Goal: Transaction & Acquisition: Purchase product/service

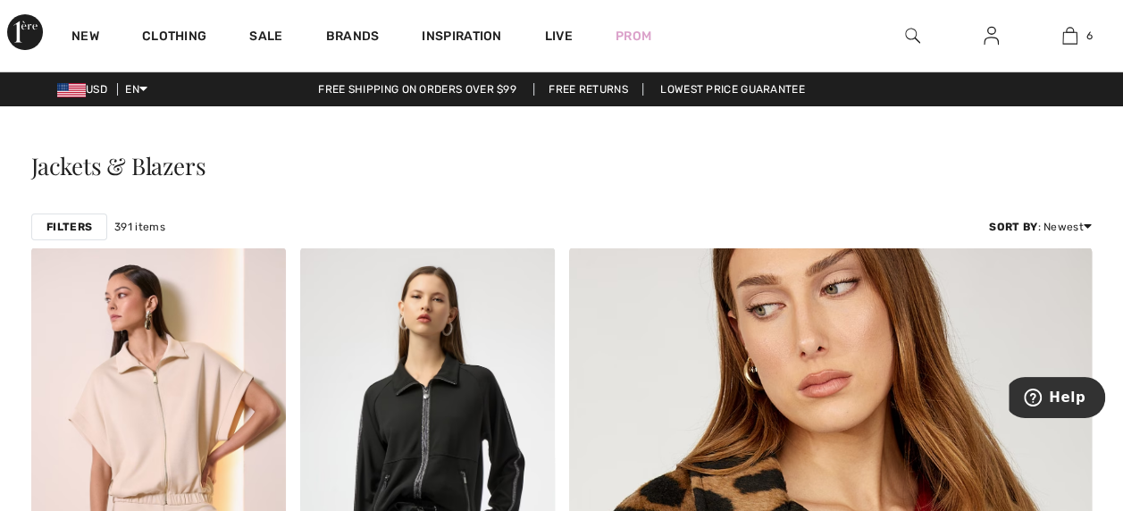
click at [929, 32] on div at bounding box center [912, 35] width 79 height 71
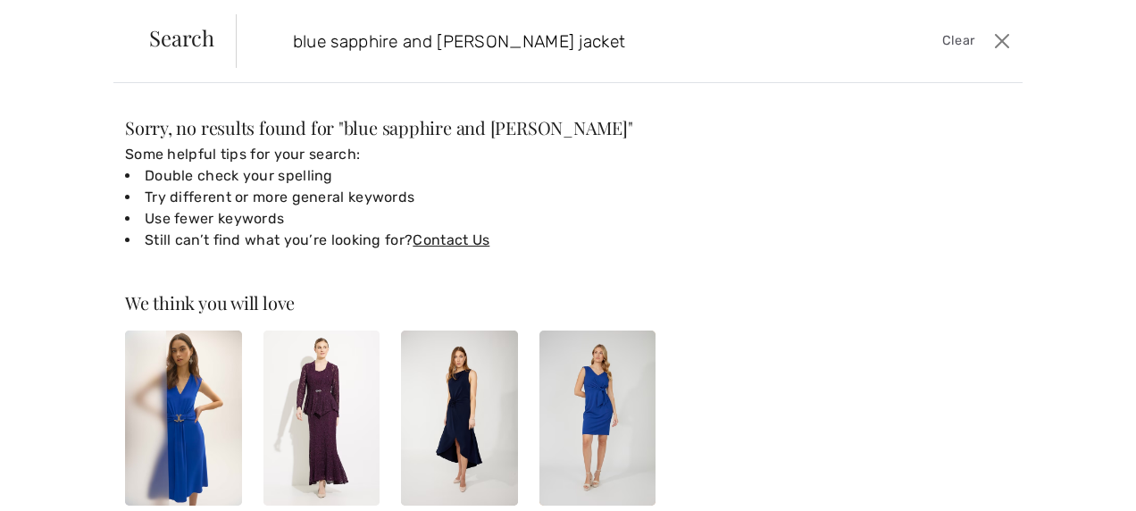
type input "blue sapphire and black joseph ribkoff jacket"
click at [808, 89] on div "Sorry, no results found for " blue sapphire and black joseph " Some helpful tip…" at bounding box center [568, 297] width 1136 height 428
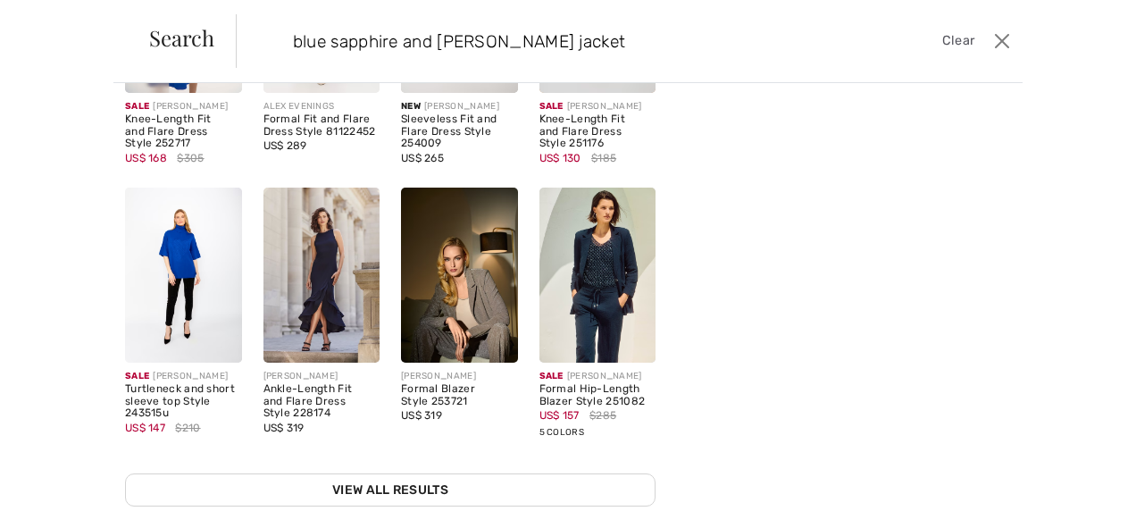
scroll to position [434, 0]
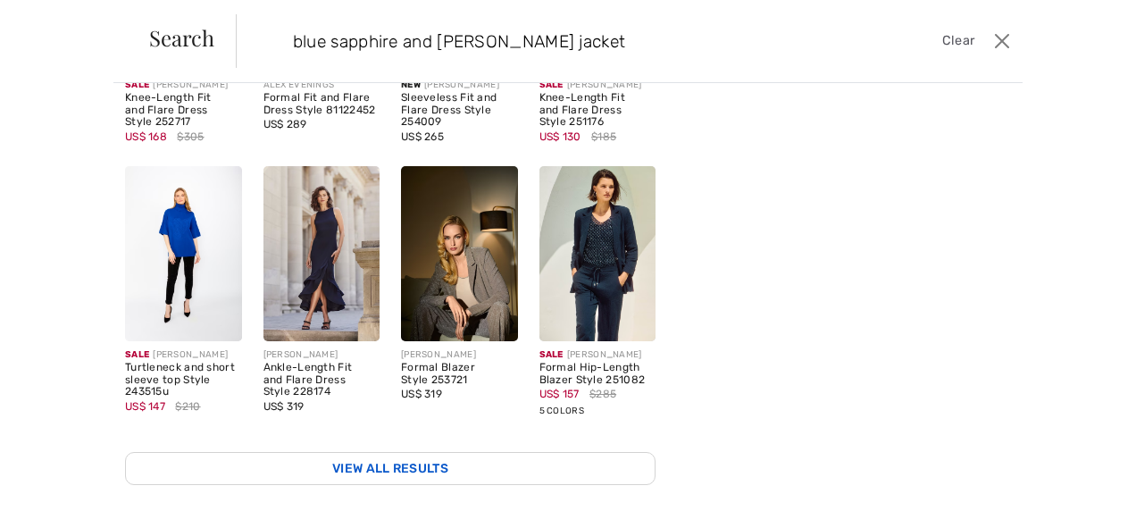
click at [415, 452] on link "View All Results" at bounding box center [390, 468] width 530 height 33
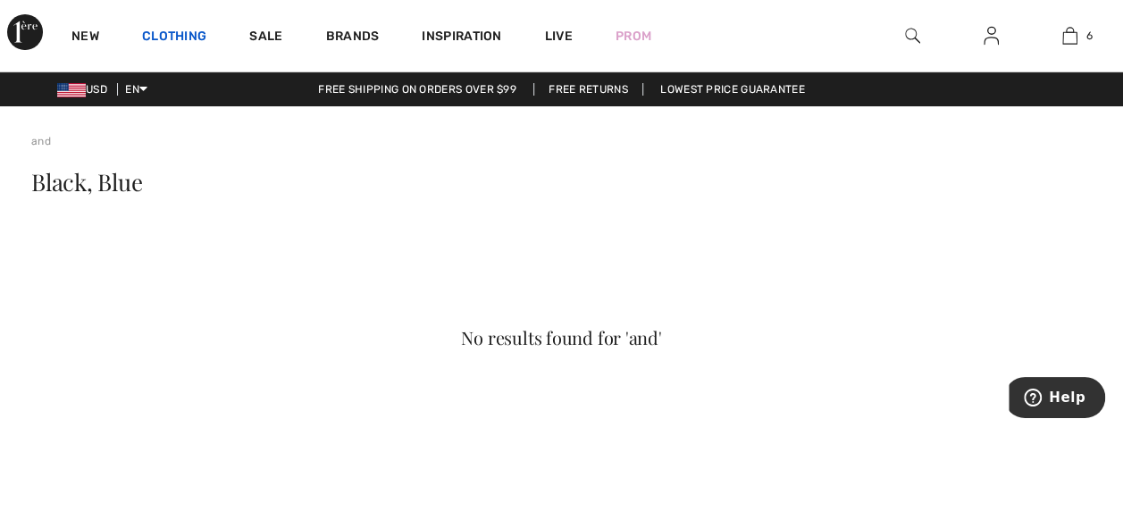
click at [205, 36] on link "Clothing" at bounding box center [174, 38] width 64 height 19
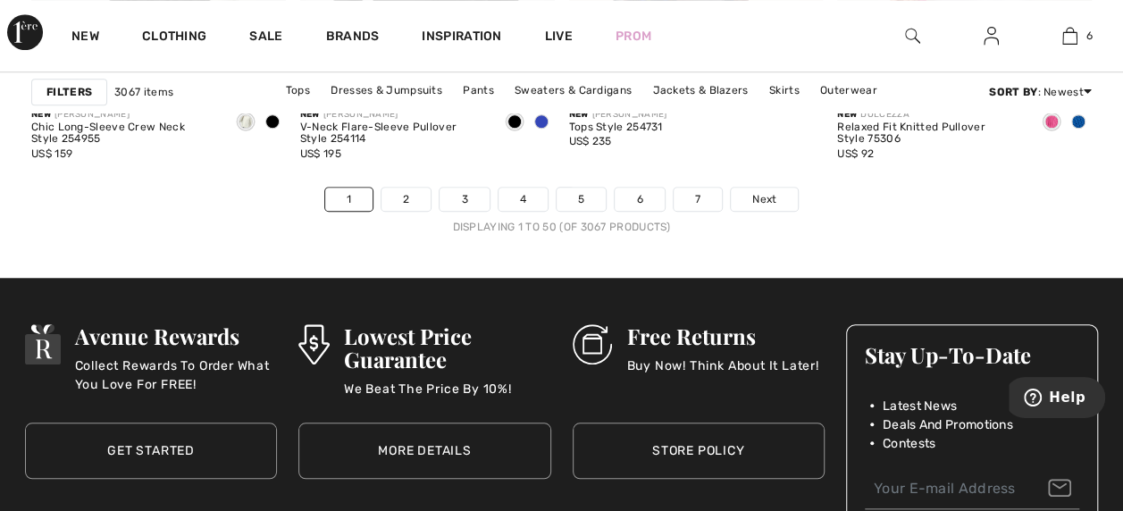
scroll to position [7359, 0]
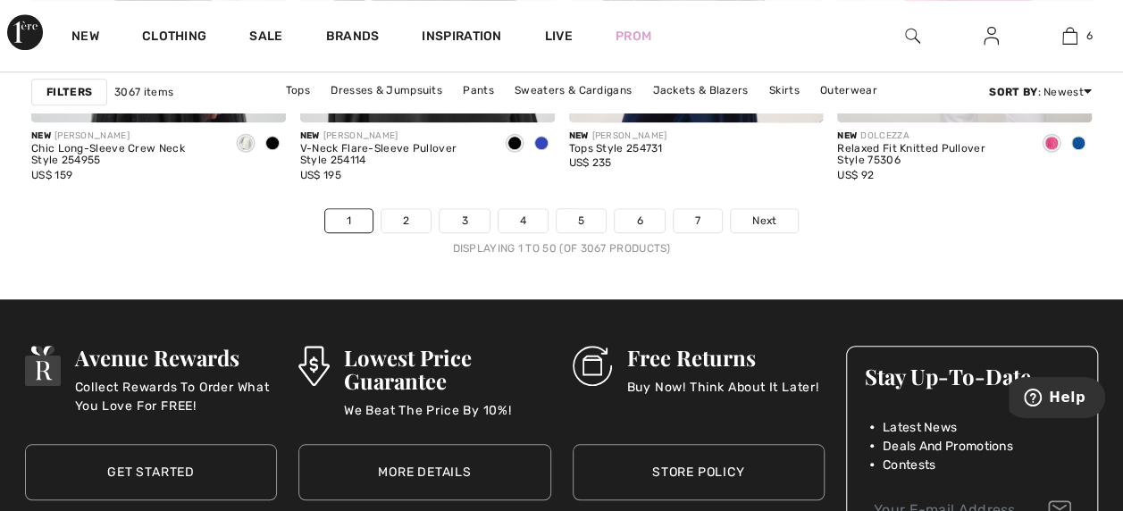
click at [619, 146] on div "Tops Style 254731" at bounding box center [618, 149] width 98 height 13
click at [519, 211] on link "4" at bounding box center [522, 220] width 49 height 23
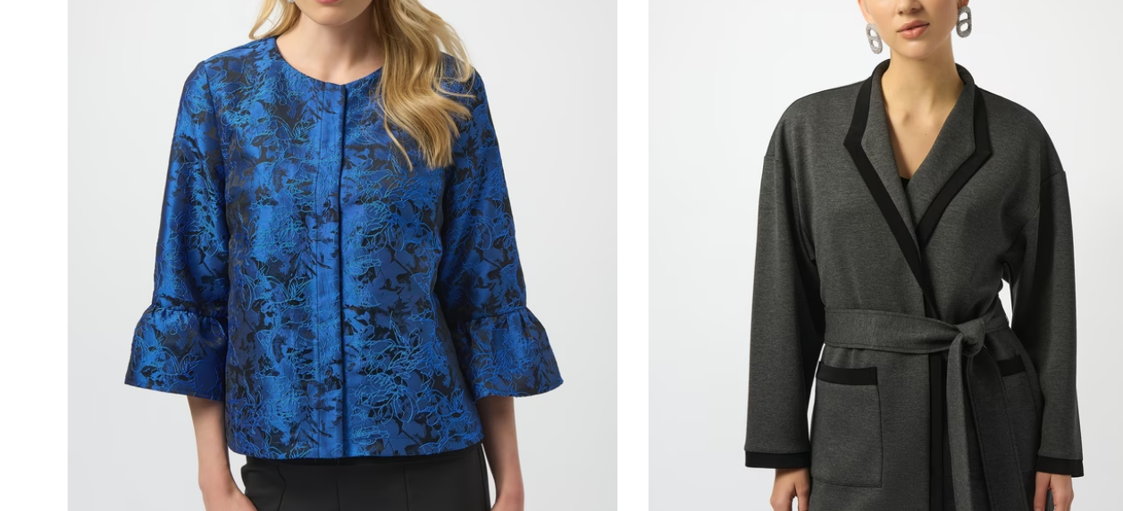
scroll to position [6025, 0]
click at [187, 305] on img at bounding box center [158, 302] width 255 height 381
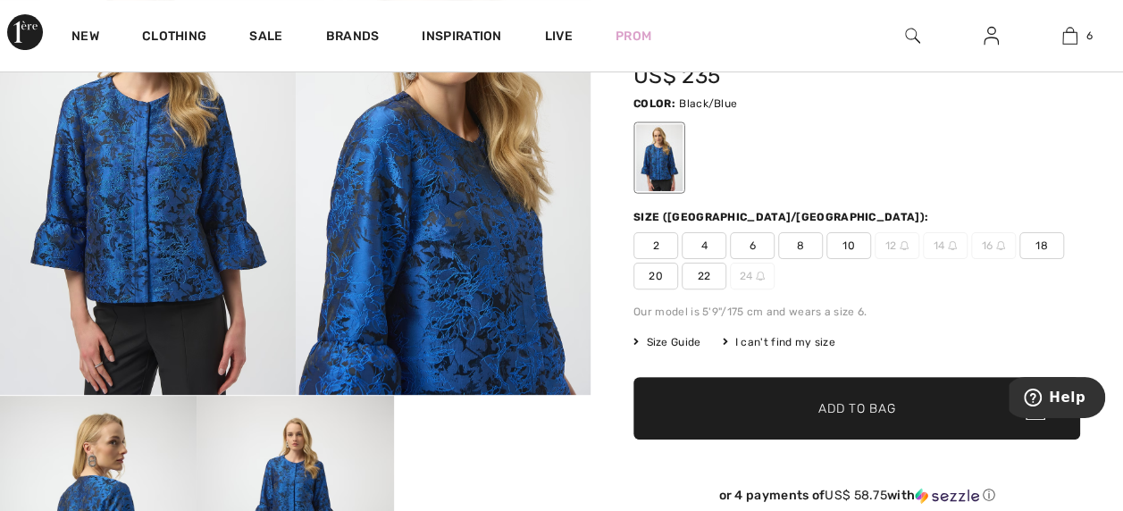
click at [622, 305] on div "[PERSON_NAME] Write a review Floral Blazer With Flare Sleeves Style 254075 US$ …" at bounding box center [856, 481] width 532 height 1056
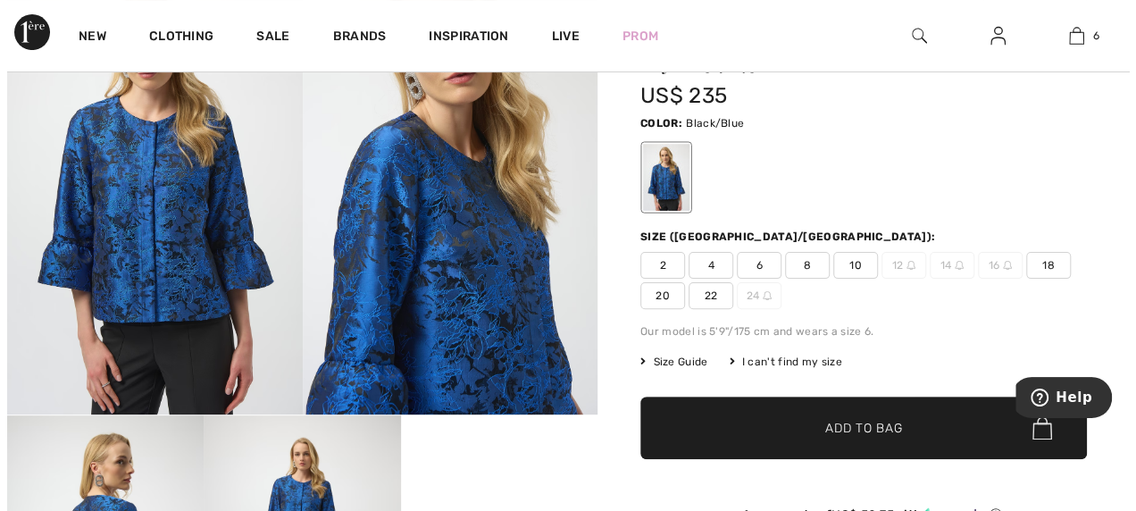
scroll to position [106, 0]
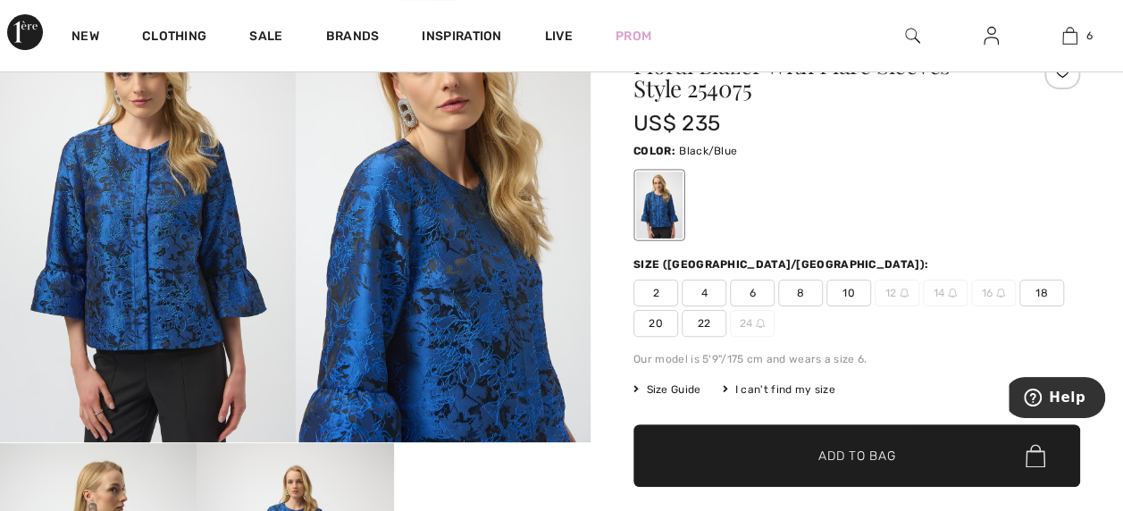
click at [500, 287] on img at bounding box center [444, 221] width 296 height 442
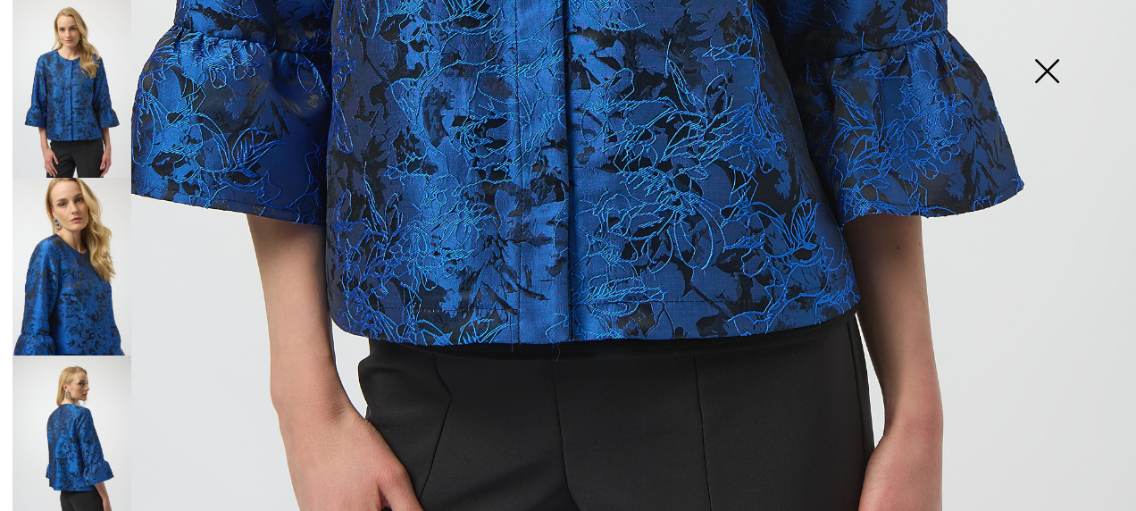
scroll to position [967, 0]
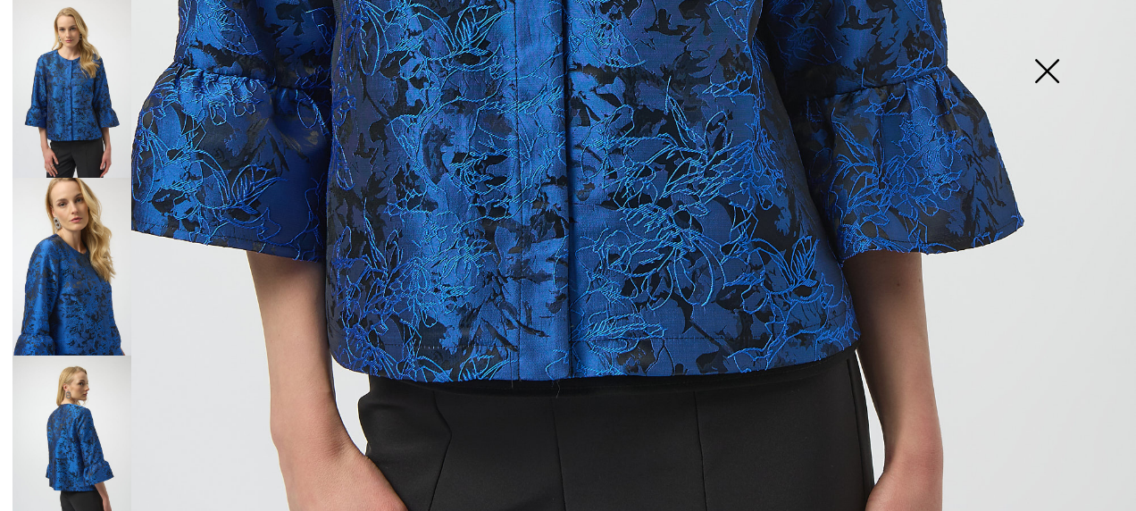
click at [86, 262] on img at bounding box center [72, 267] width 119 height 178
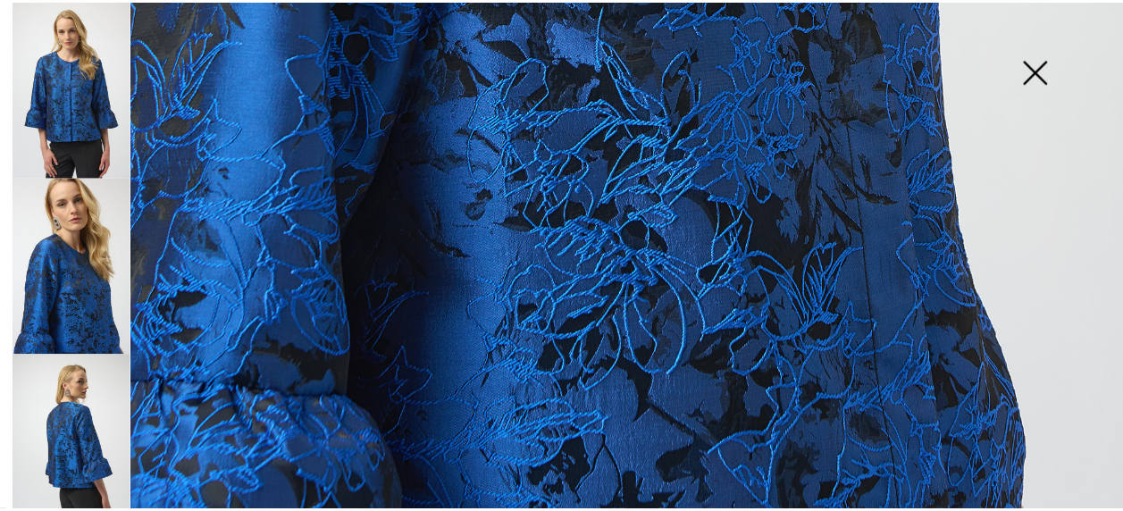
scroll to position [1171, 0]
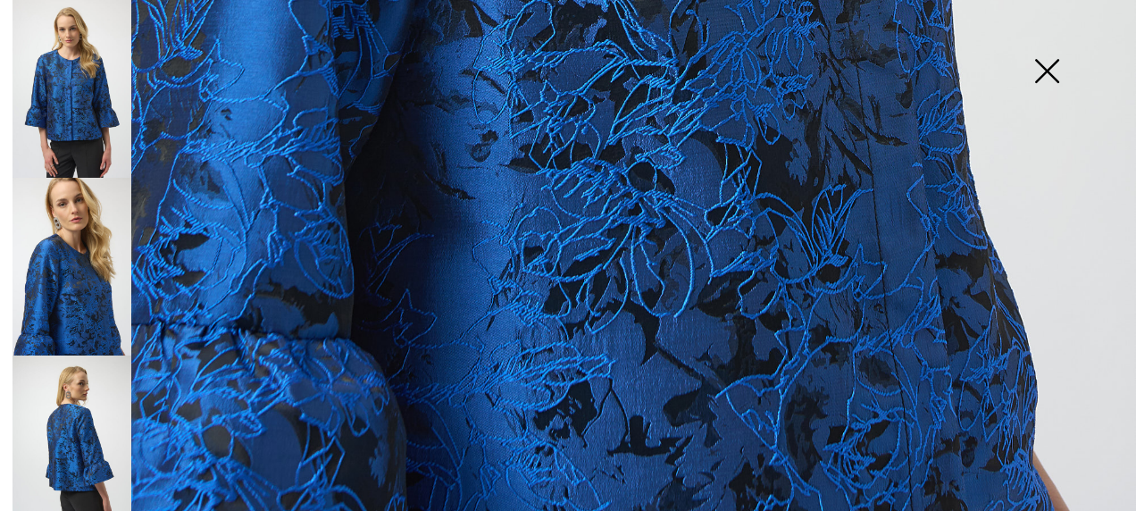
click at [1053, 66] on img at bounding box center [1046, 73] width 89 height 92
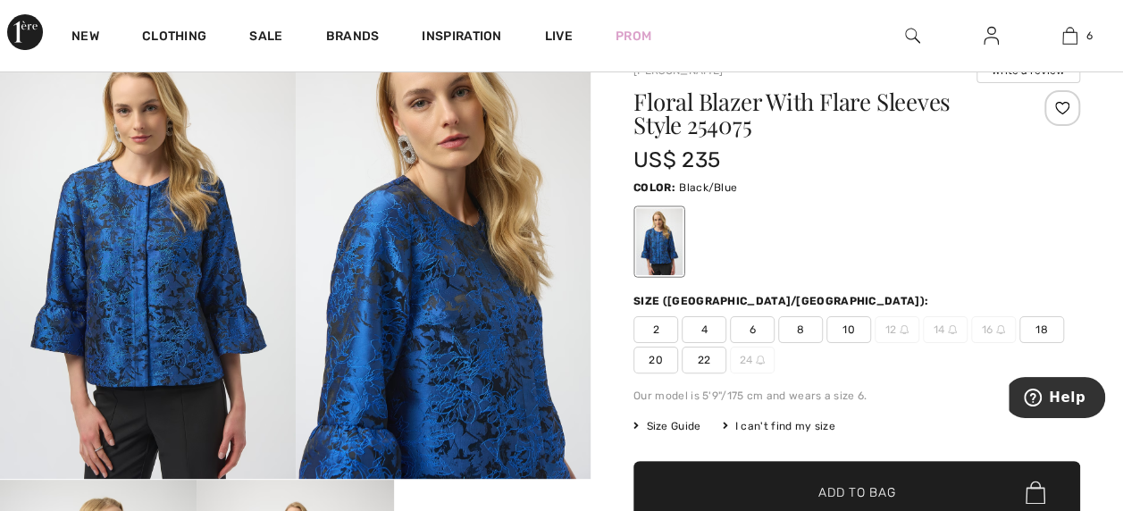
scroll to position [0, 0]
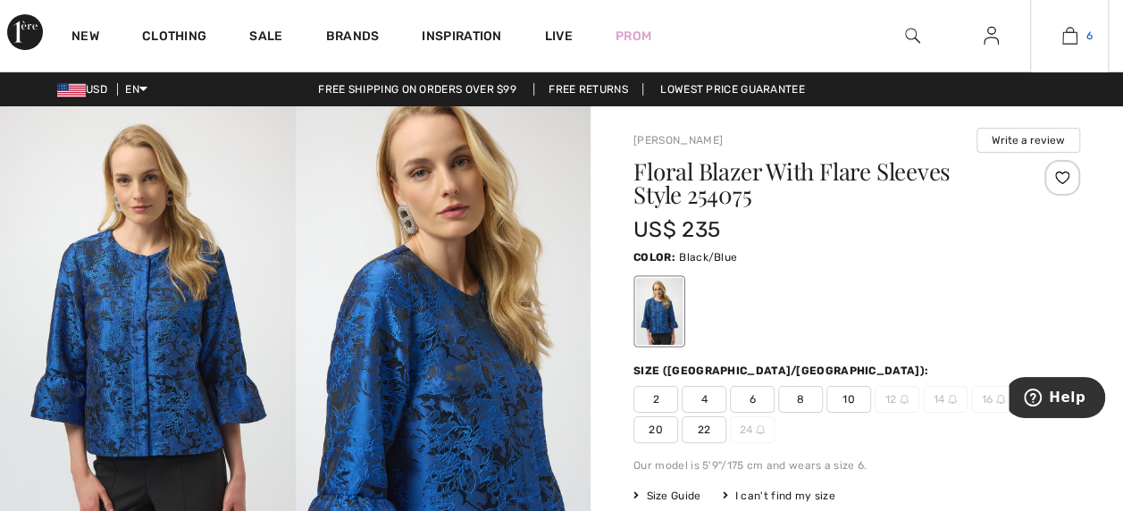
click at [1088, 35] on span "6" at bounding box center [1089, 36] width 6 height 16
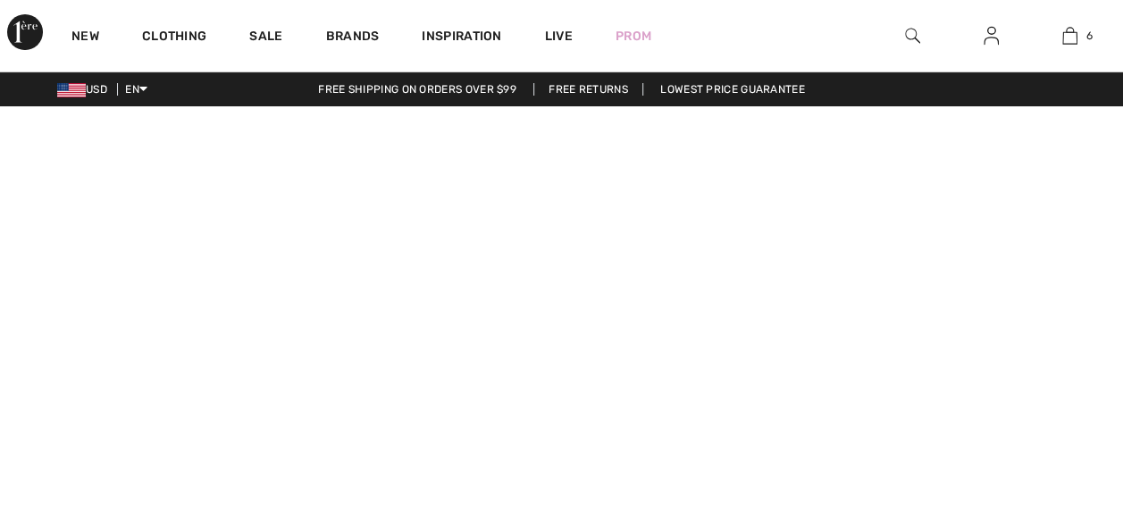
checkbox input "true"
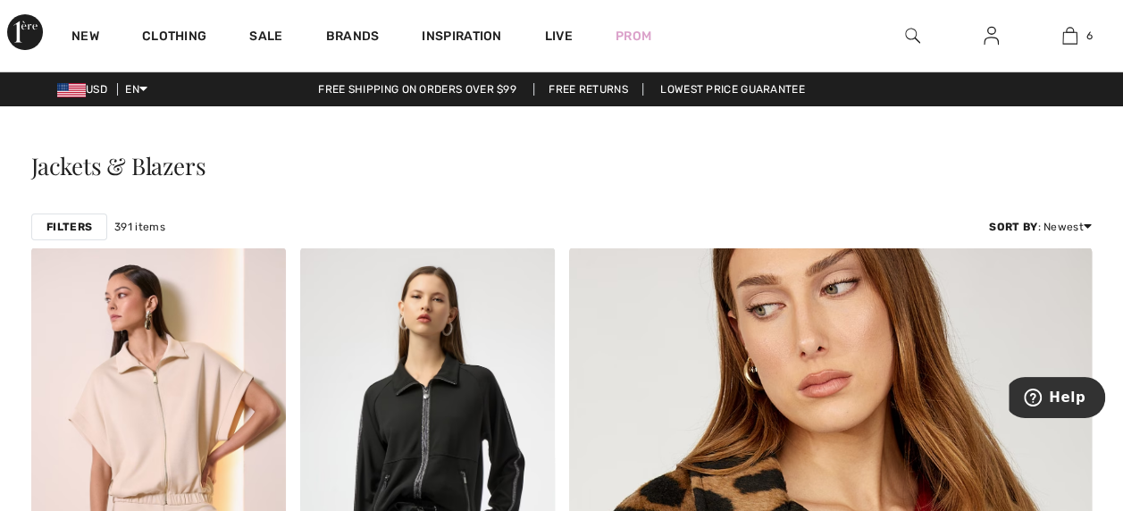
click at [907, 27] on img at bounding box center [912, 35] width 15 height 21
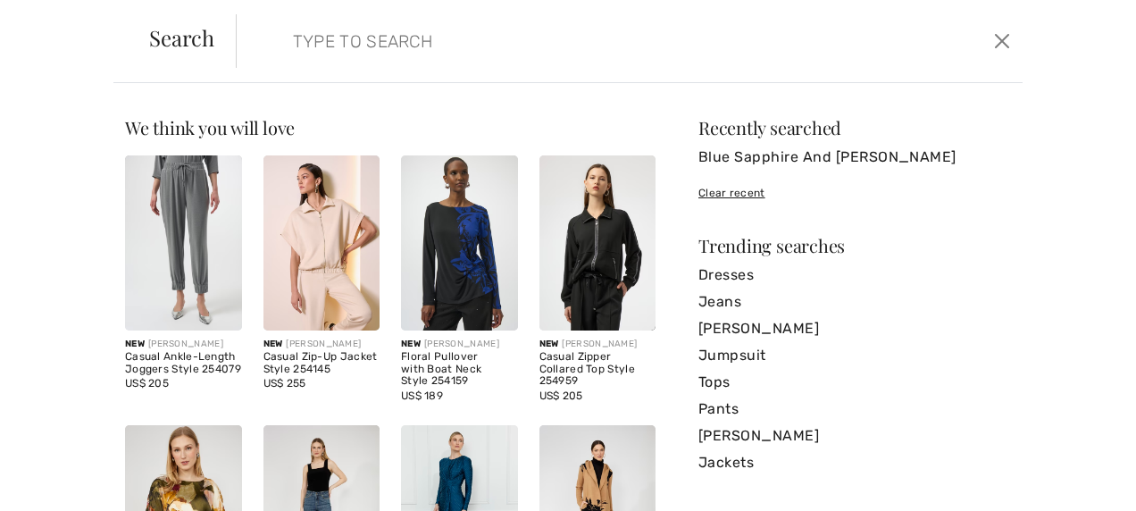
click at [229, 36] on div "Search" at bounding box center [182, 41] width 108 height 29
click at [457, 48] on input "search" at bounding box center [546, 41] width 532 height 54
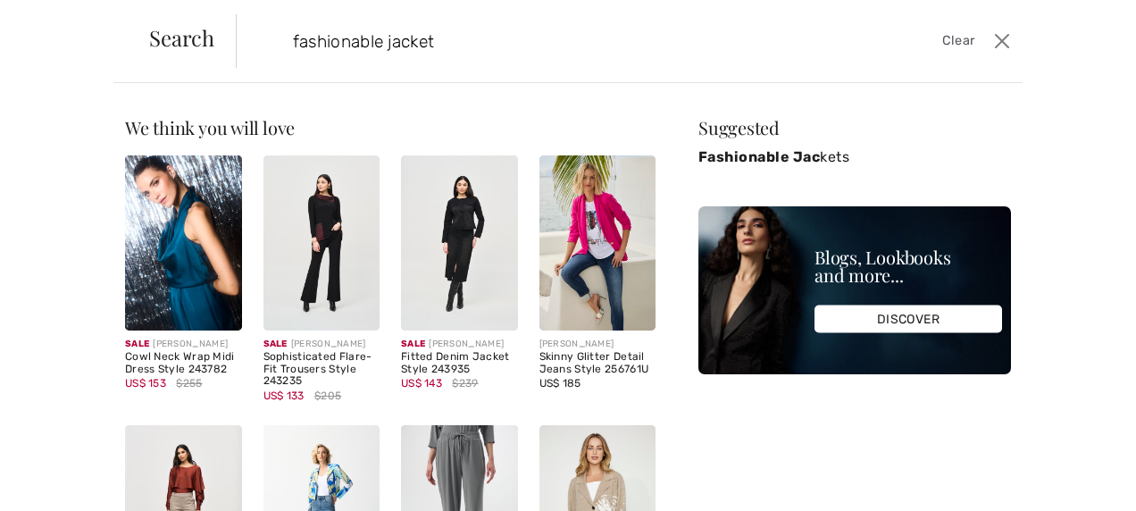
type input "fashionable jackets"
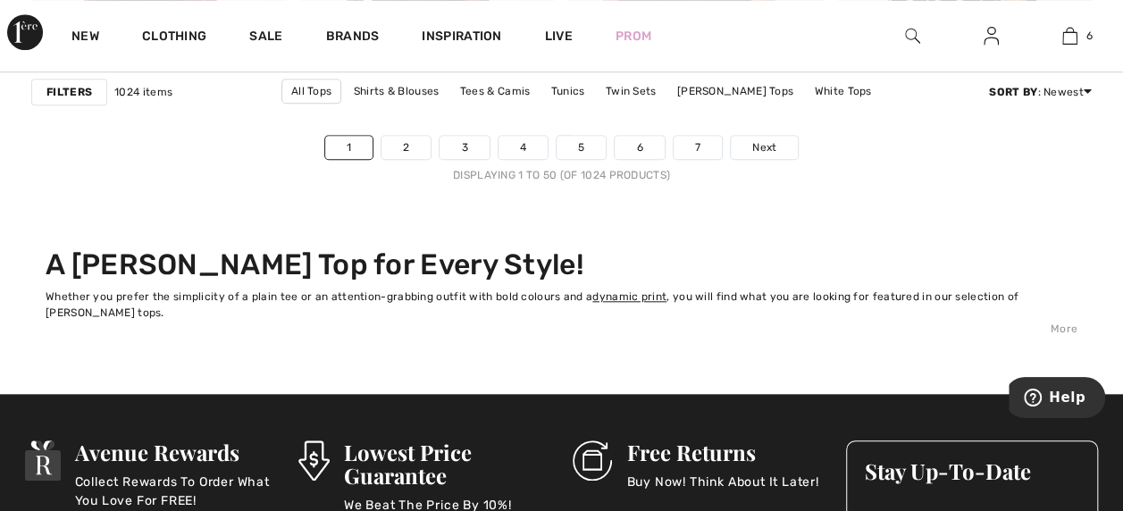
scroll to position [7460, 0]
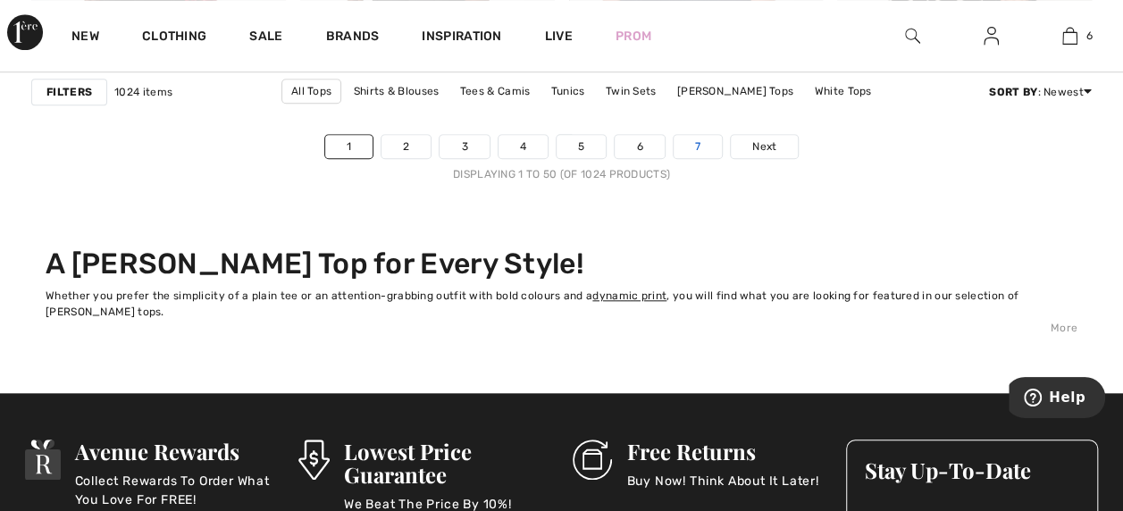
click at [686, 137] on link "7" at bounding box center [697, 146] width 48 height 23
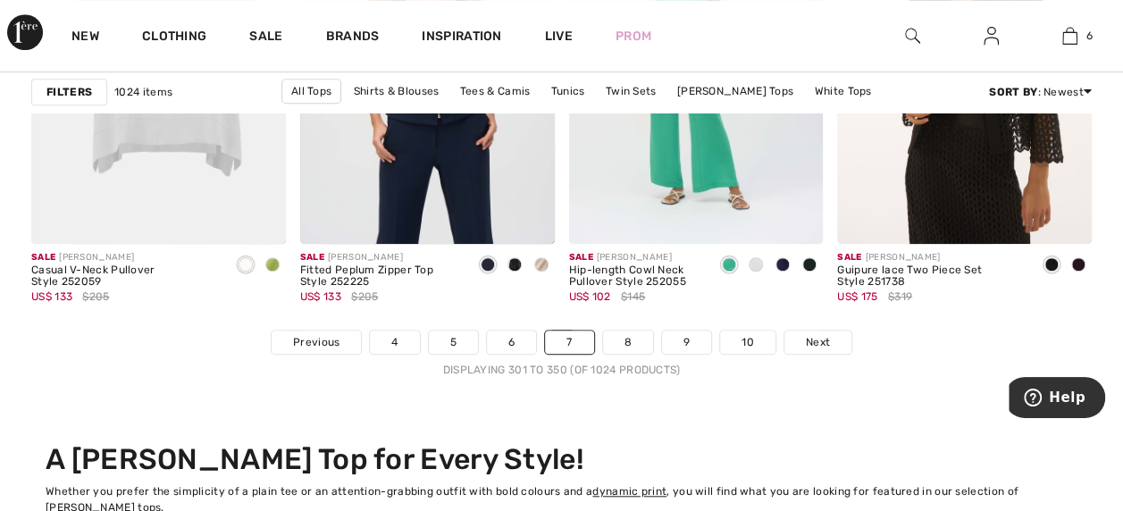
scroll to position [7264, 0]
click at [745, 334] on link "10" at bounding box center [747, 341] width 55 height 23
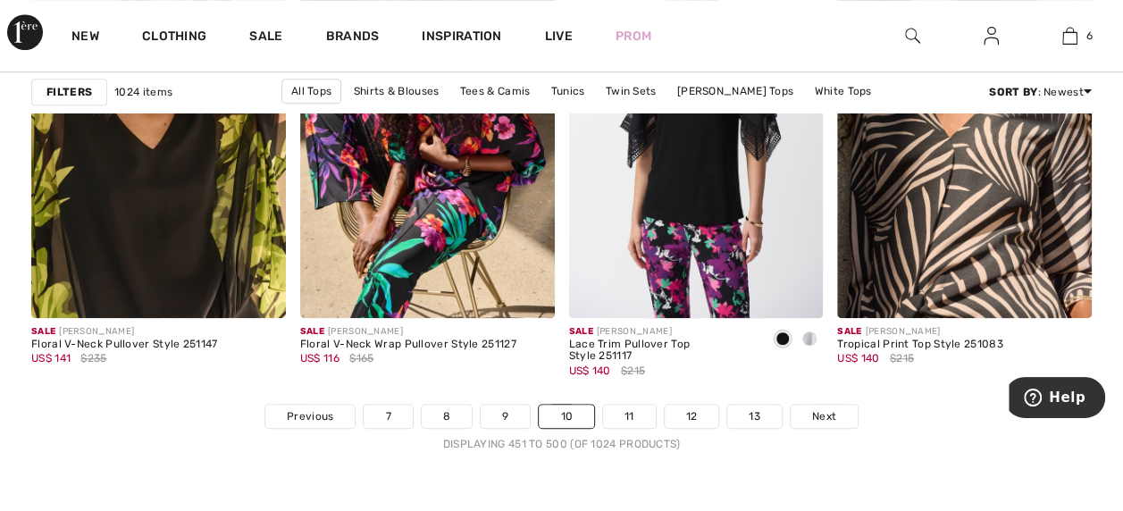
scroll to position [7202, 0]
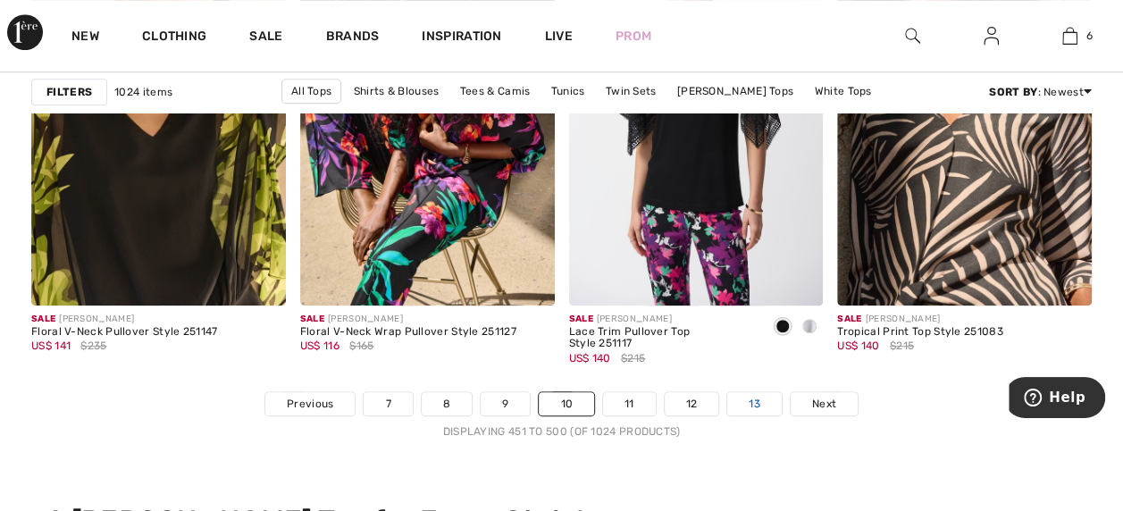
click at [741, 399] on link "13" at bounding box center [754, 403] width 54 height 23
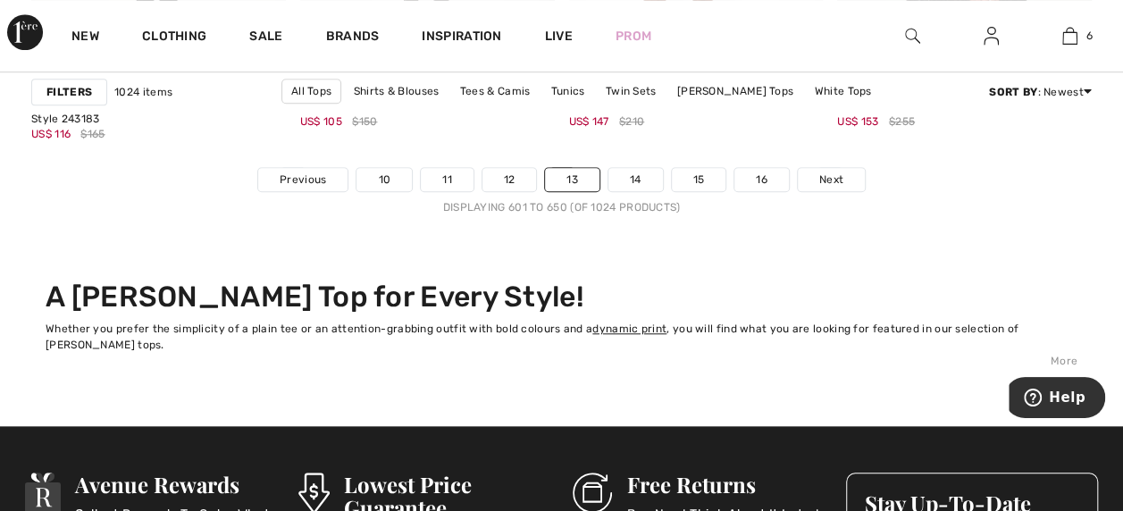
scroll to position [7436, 0]
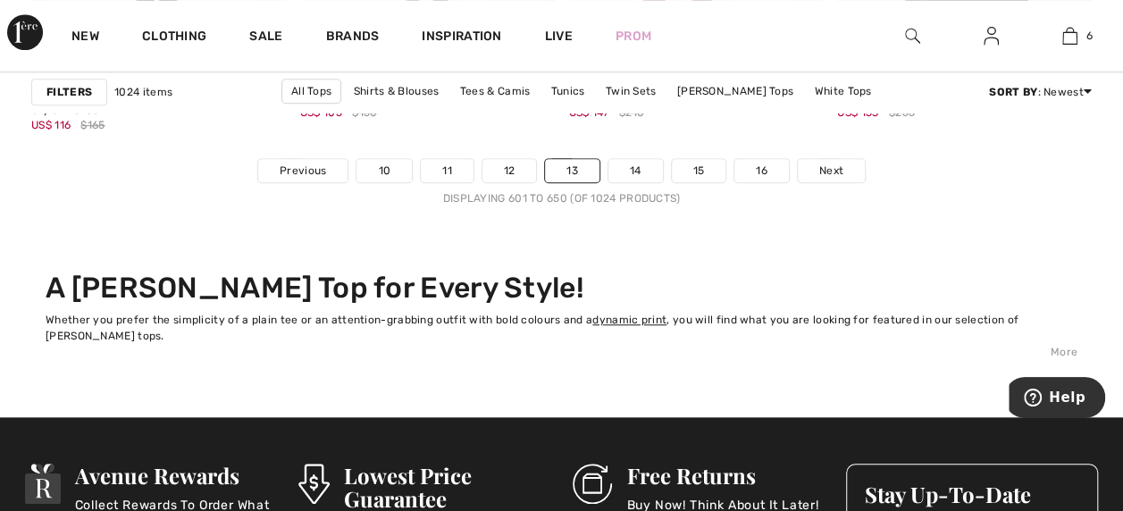
click at [768, 150] on div "Sale FRANK LYMAN Casual High Neck Jacket Style 243207 US$ 147 $210" at bounding box center [696, 115] width 255 height 86
click at [763, 166] on link "16" at bounding box center [761, 170] width 54 height 23
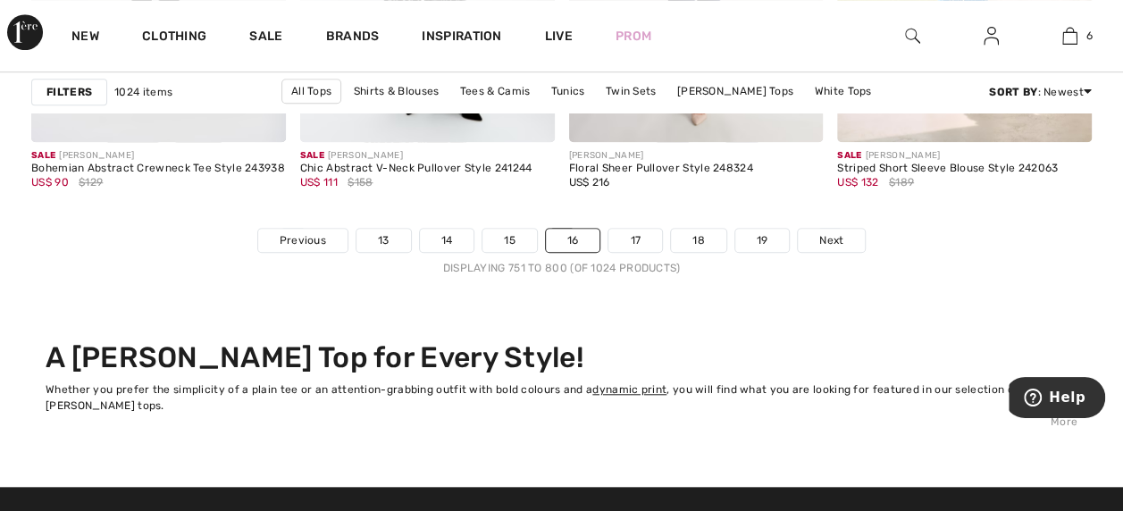
scroll to position [7407, 0]
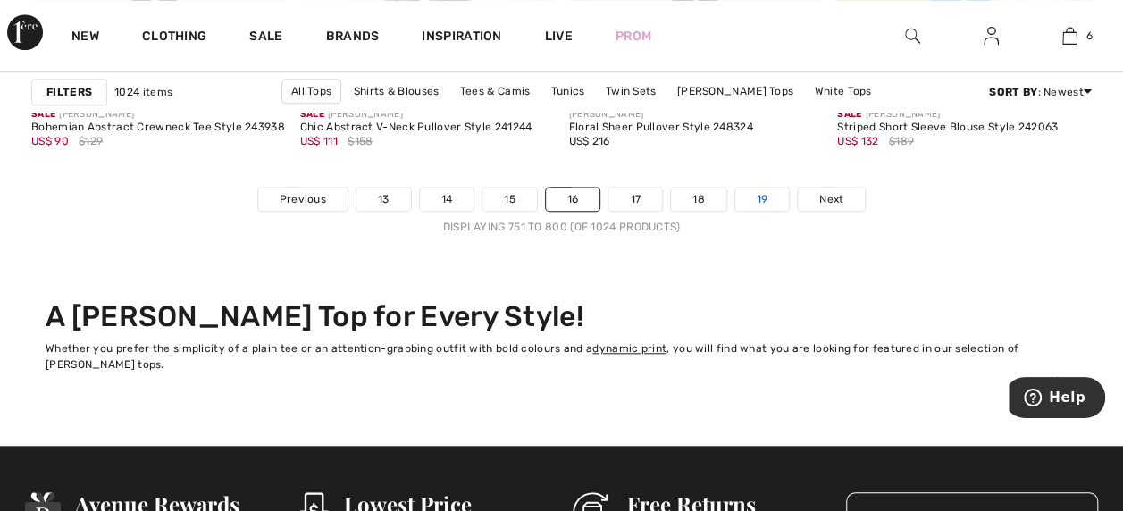
click at [763, 191] on link "19" at bounding box center [762, 199] width 54 height 23
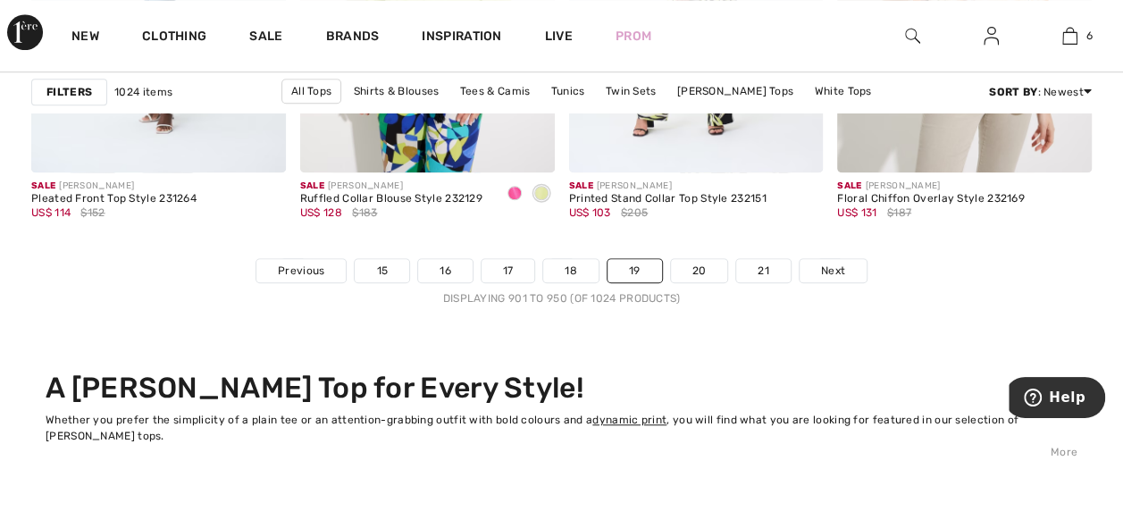
scroll to position [7344, 0]
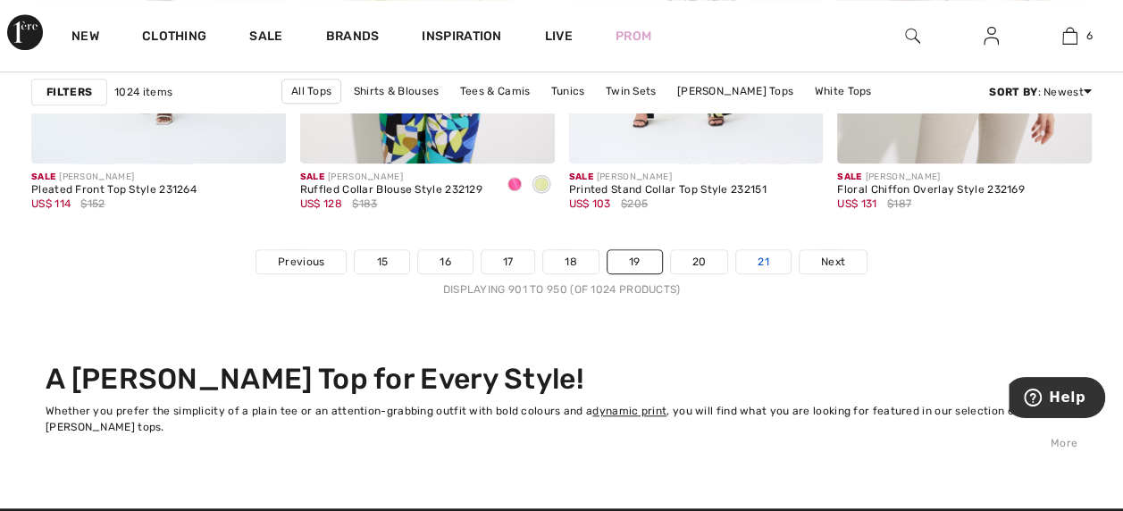
click at [761, 254] on link "21" at bounding box center [763, 261] width 54 height 23
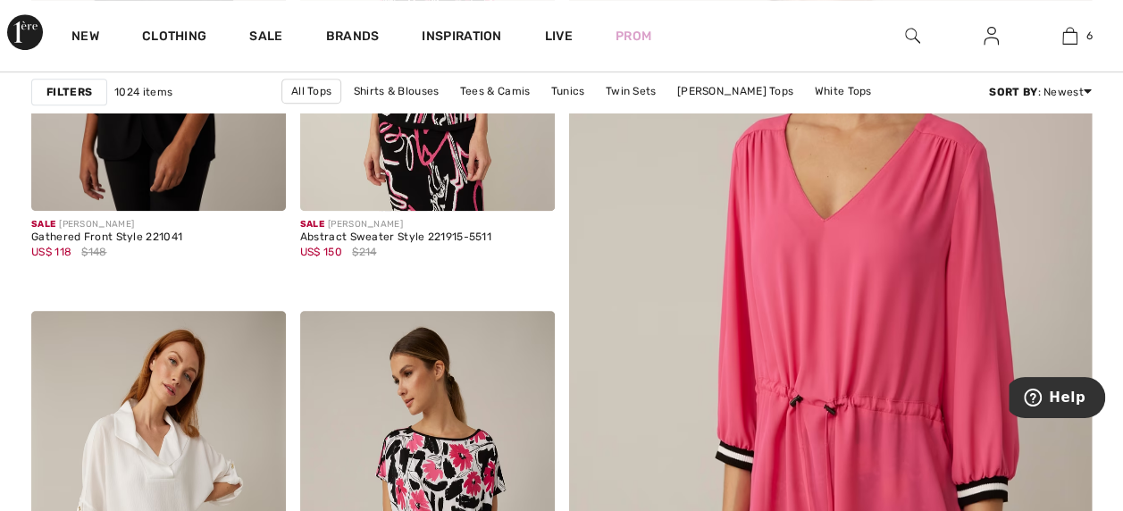
scroll to position [321, 0]
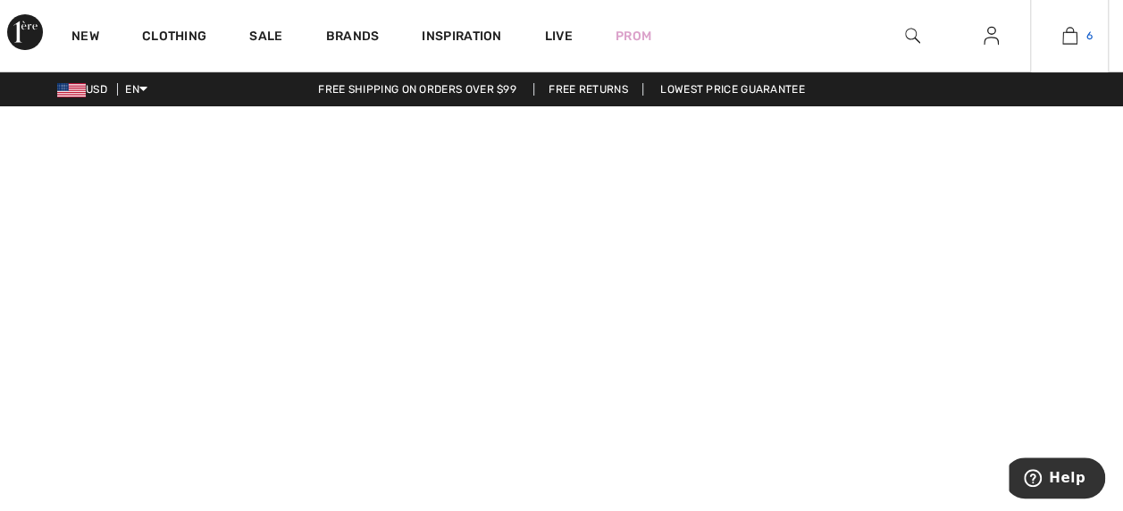
click at [1086, 32] on span "6" at bounding box center [1089, 36] width 6 height 16
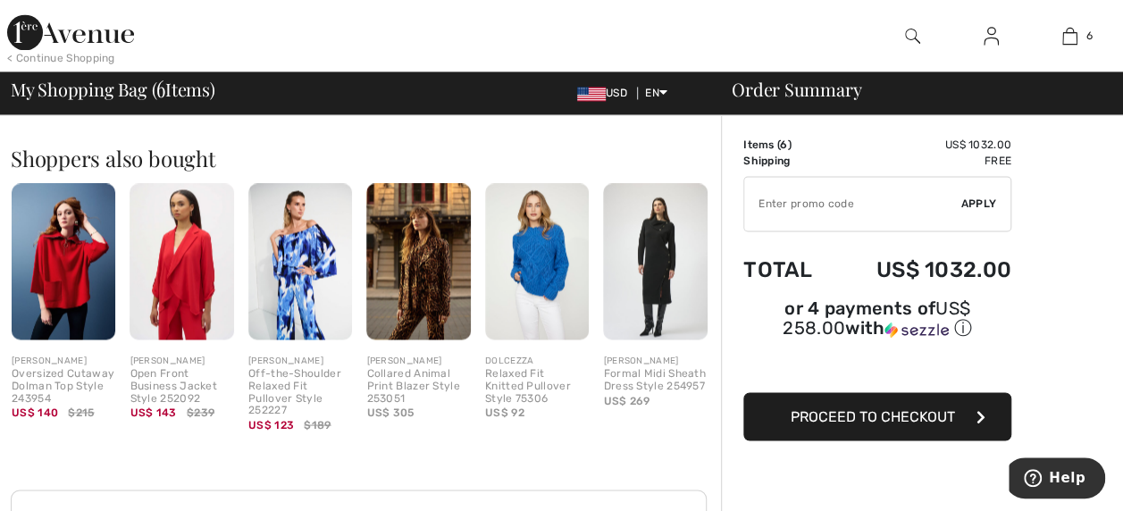
scroll to position [1435, 0]
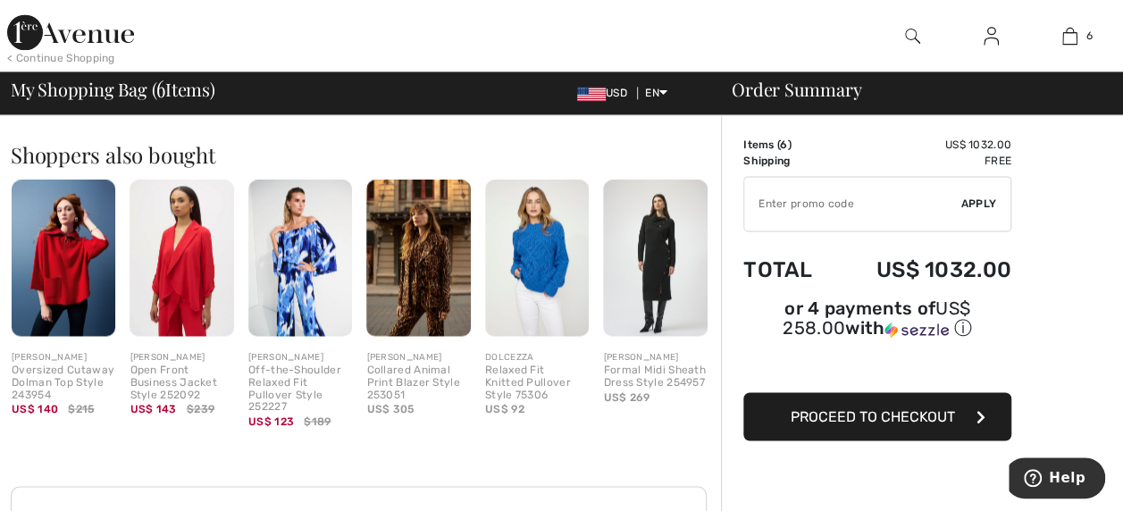
click at [539, 246] on img at bounding box center [537, 258] width 104 height 156
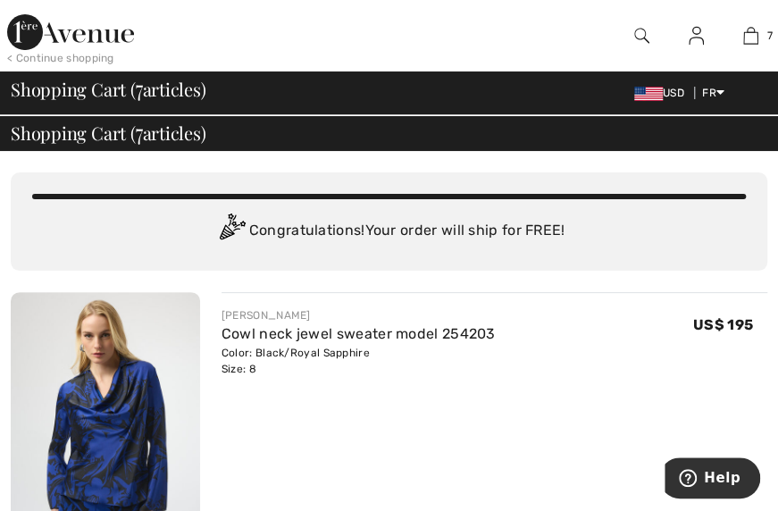
click at [697, 352] on div "US$ 195" at bounding box center [730, 342] width 74 height 70
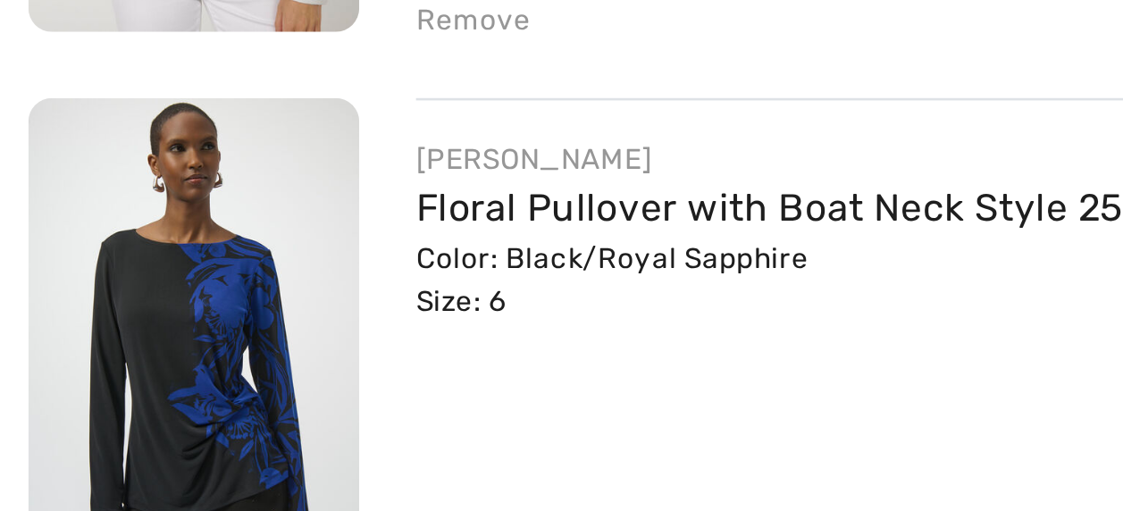
scroll to position [954, 0]
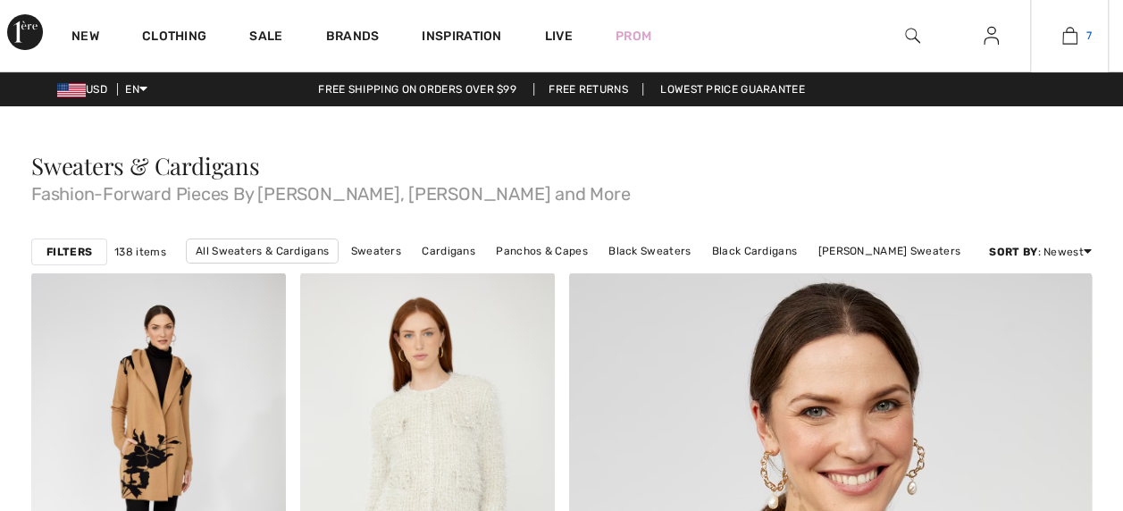
click at [1079, 34] on link "7" at bounding box center [1069, 35] width 77 height 21
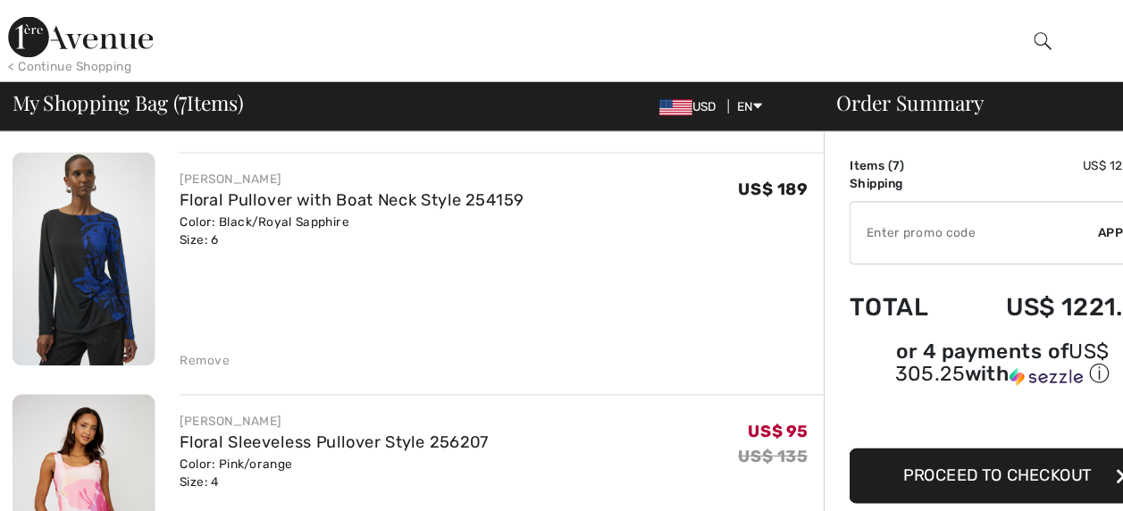
scroll to position [978, 0]
